Goal: Book appointment/travel/reservation

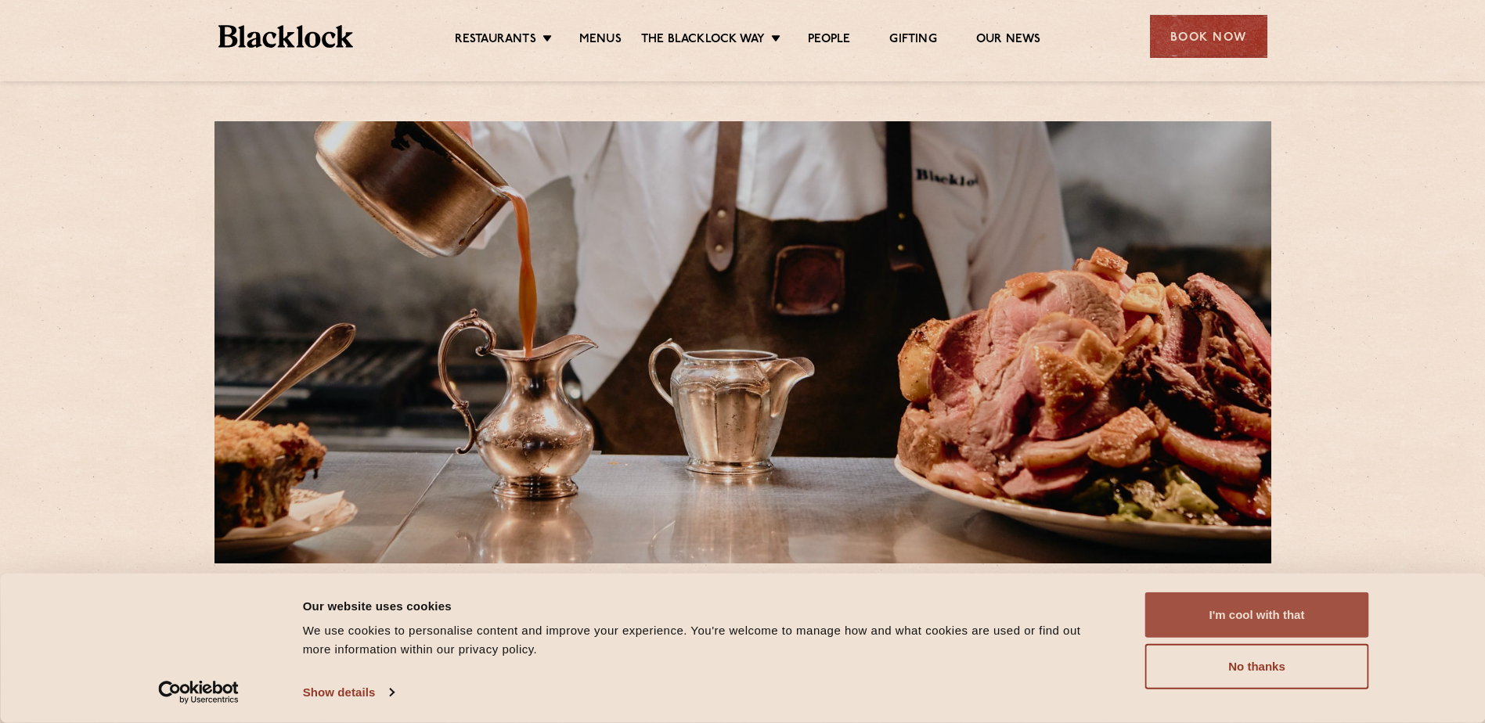
click at [1267, 602] on button "I'm cool with that" at bounding box center [1257, 614] width 224 height 45
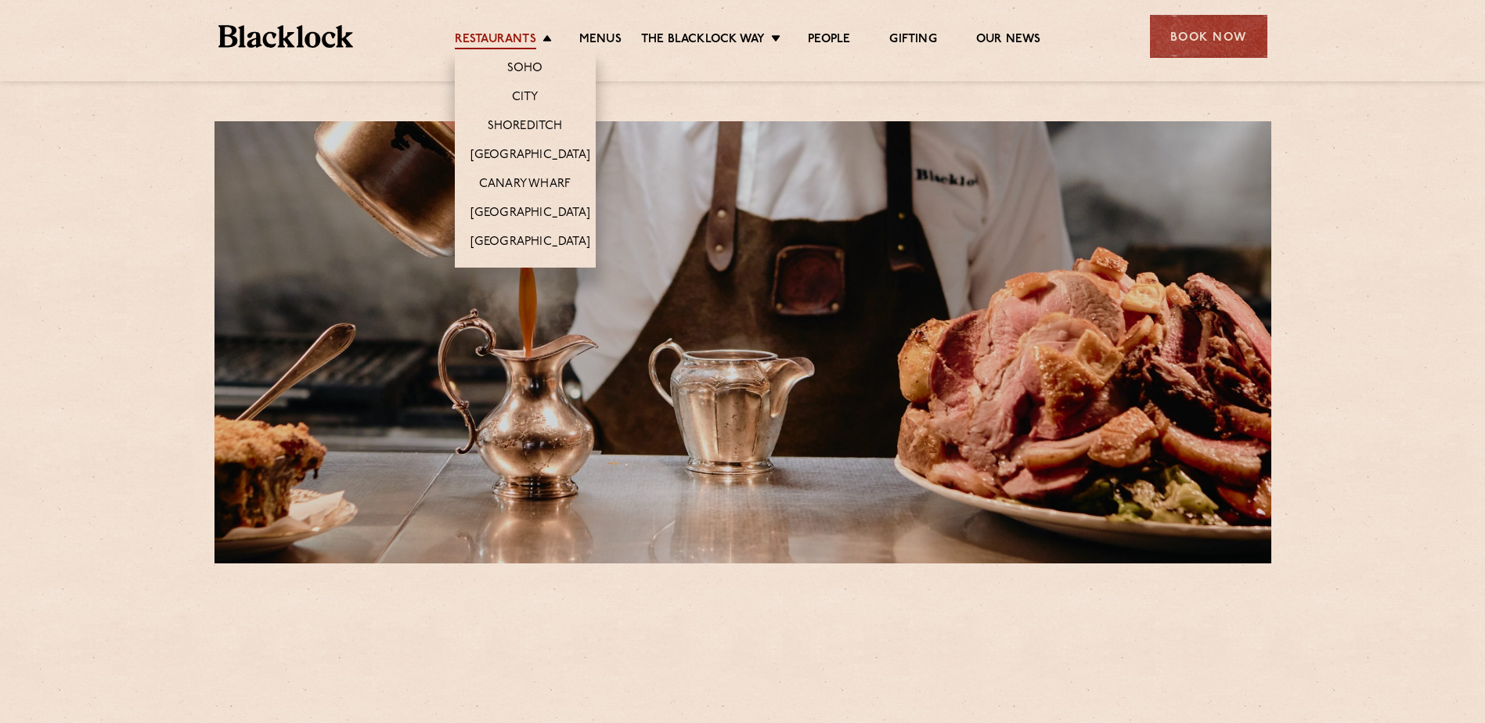
click at [468, 38] on link "Restaurants" at bounding box center [495, 40] width 81 height 17
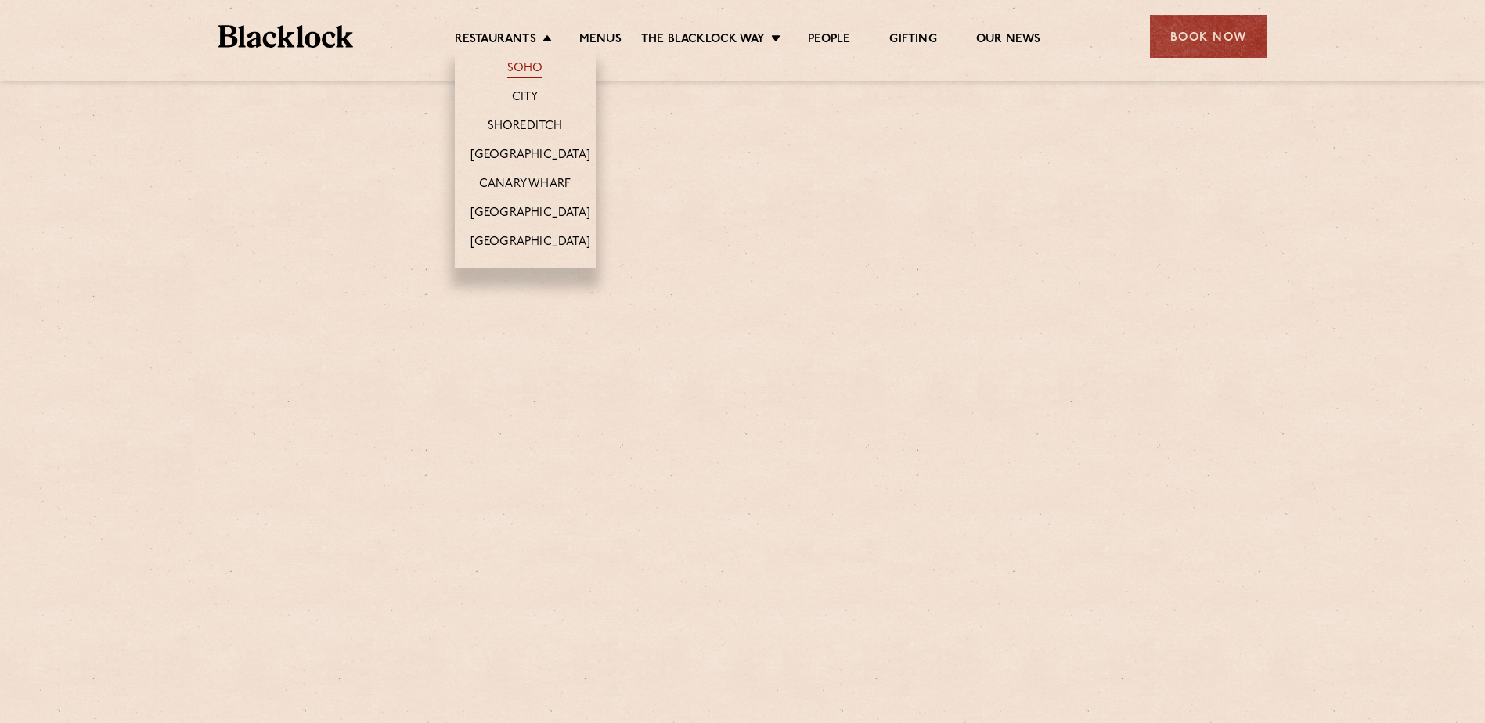
click at [524, 61] on link "Soho" at bounding box center [525, 69] width 36 height 17
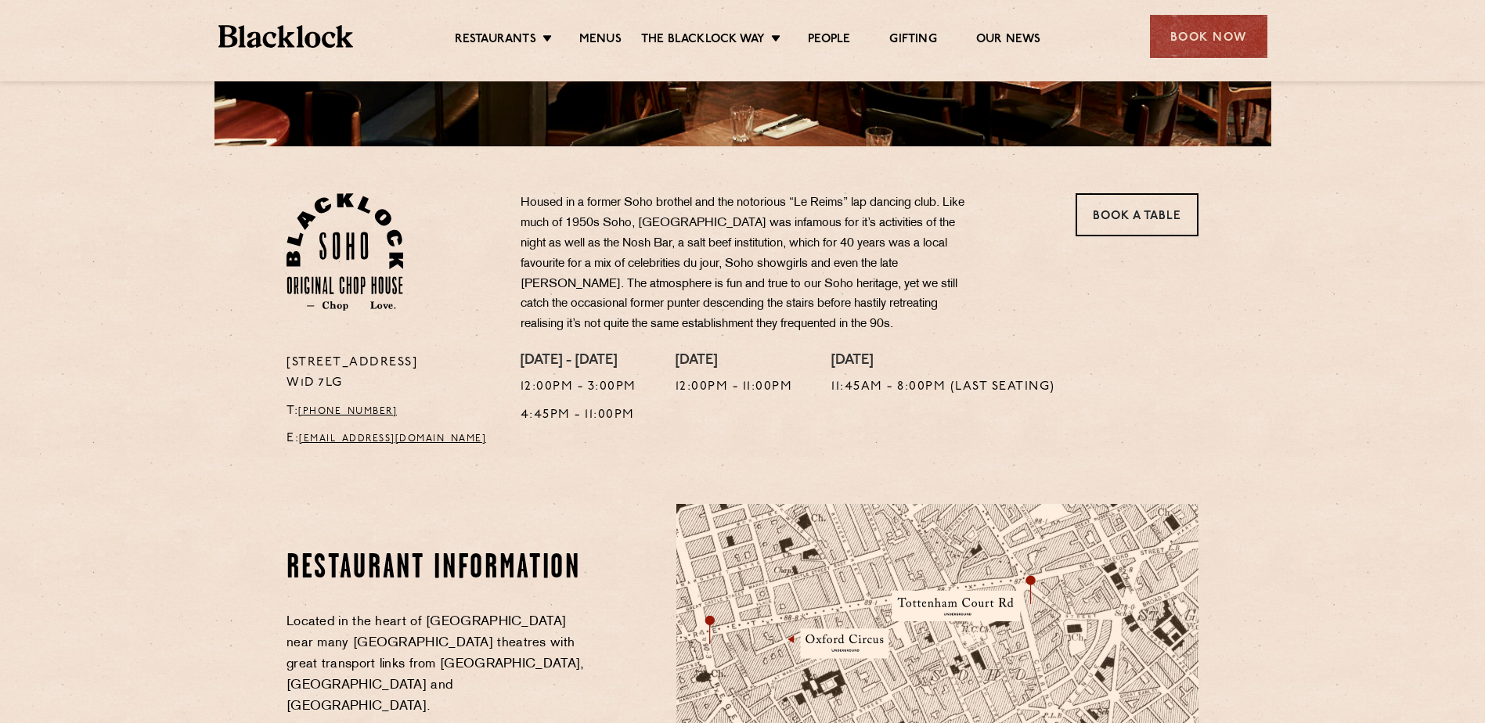
scroll to position [313, 0]
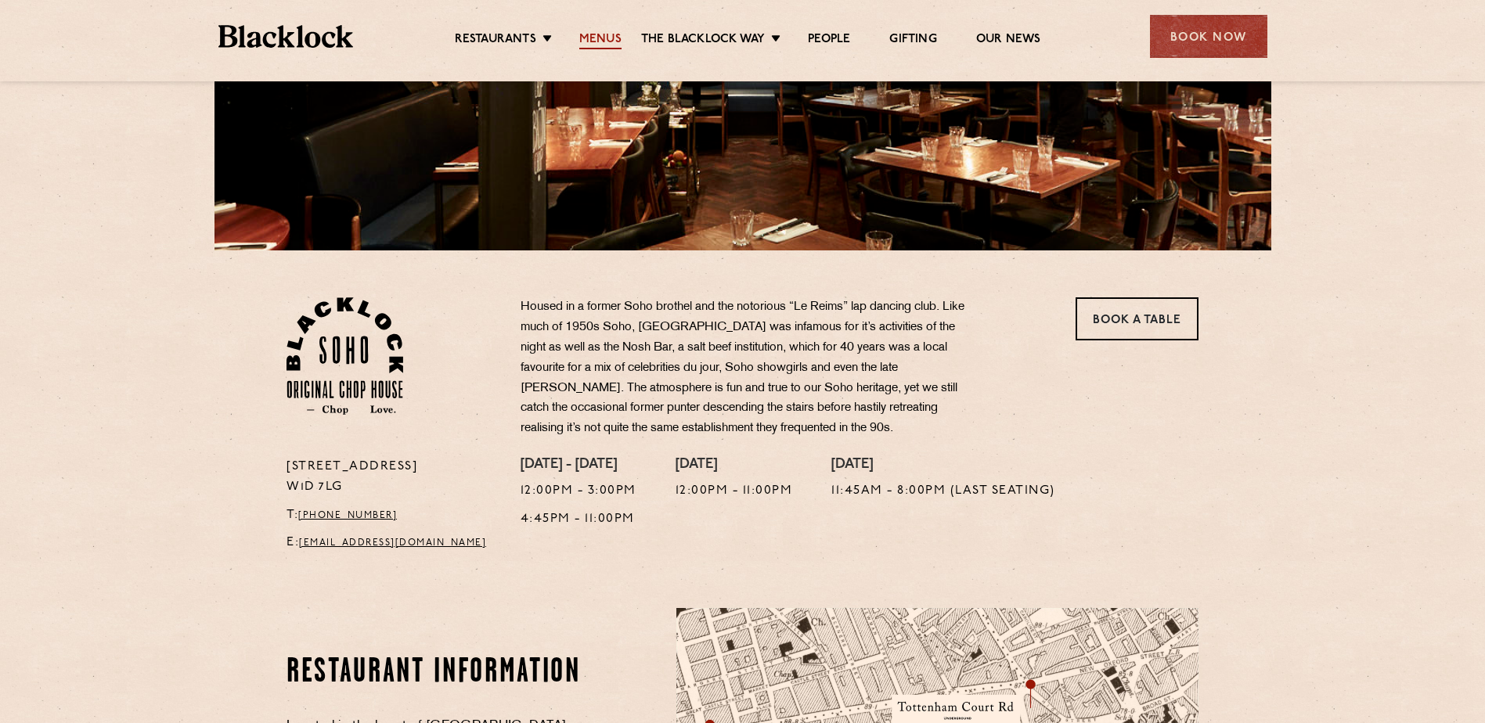
click at [618, 48] on link "Menus" at bounding box center [600, 40] width 42 height 17
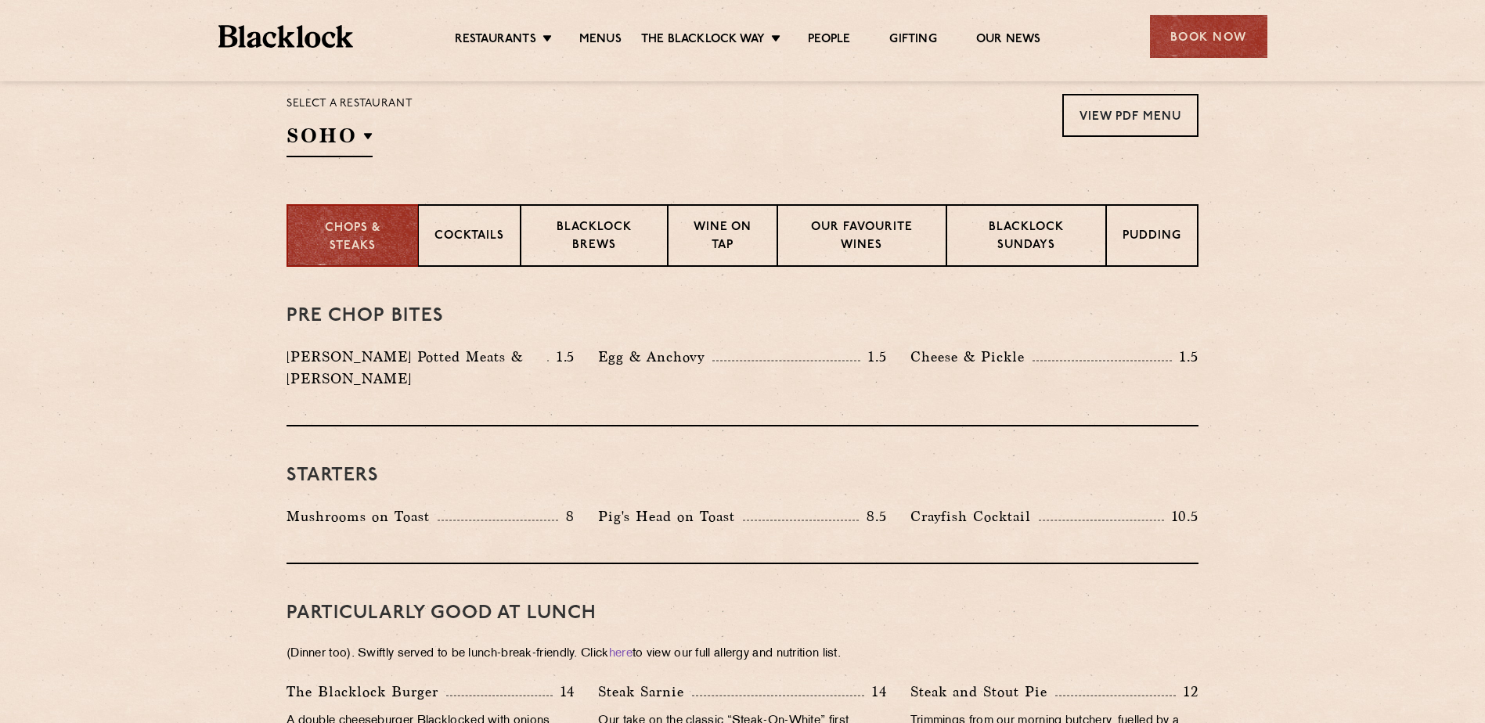
scroll to position [548, 0]
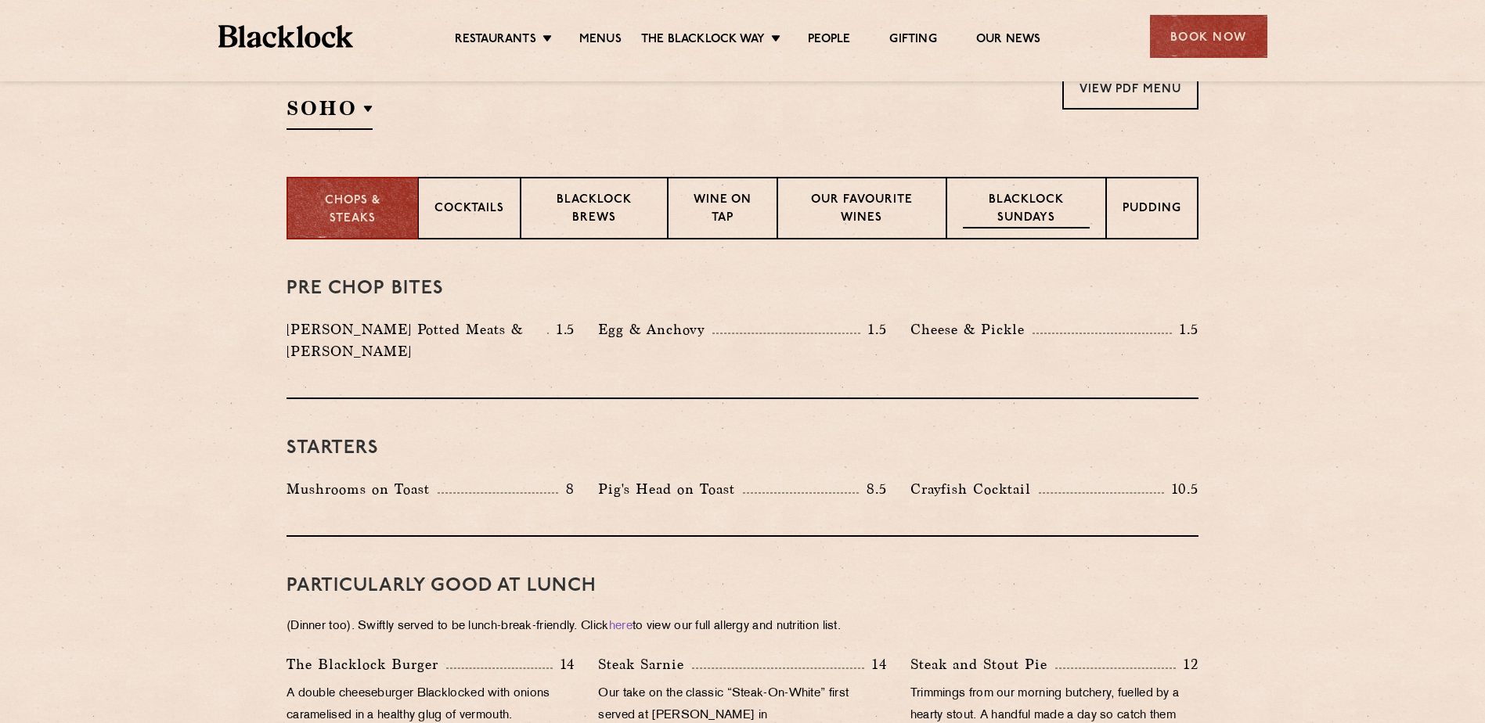
click at [1020, 218] on p "Blacklock Sundays" at bounding box center [1026, 210] width 127 height 37
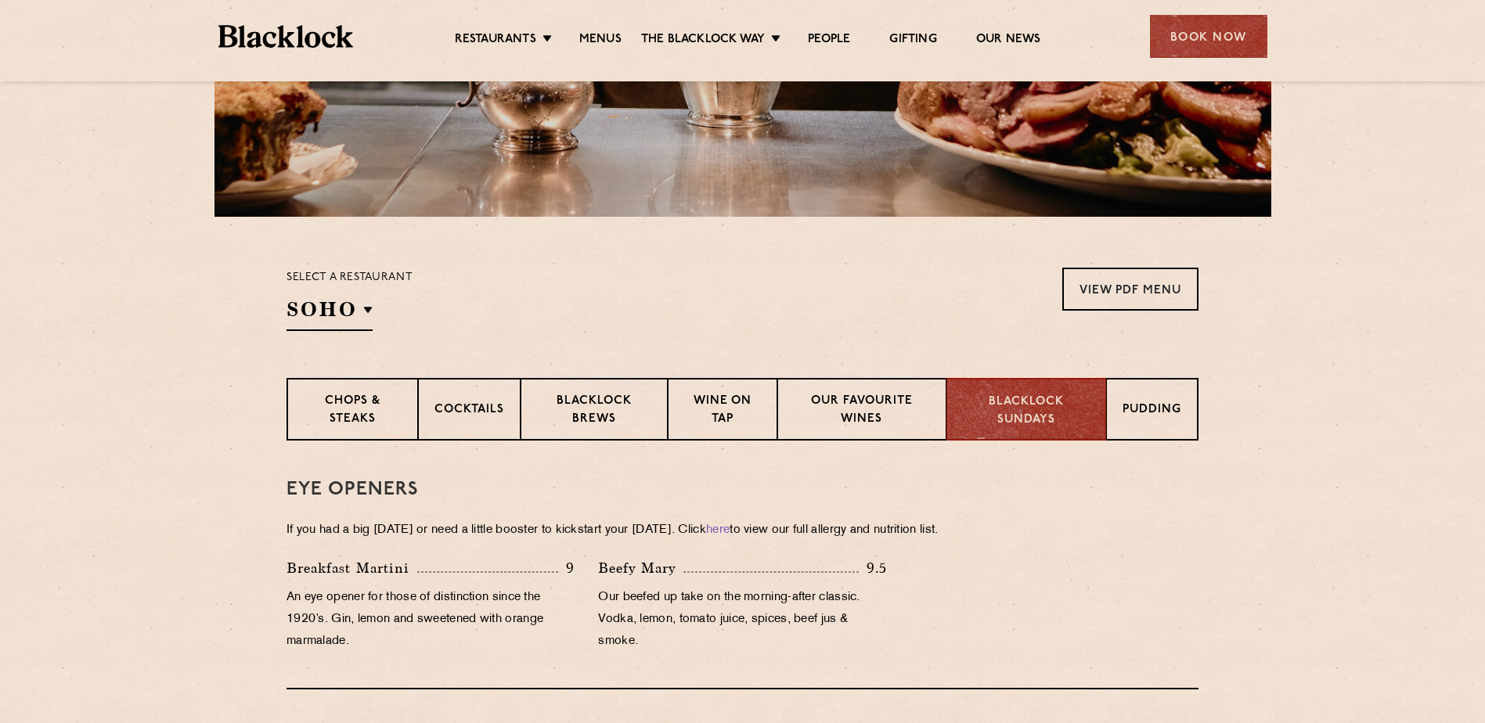
scroll to position [235, 0]
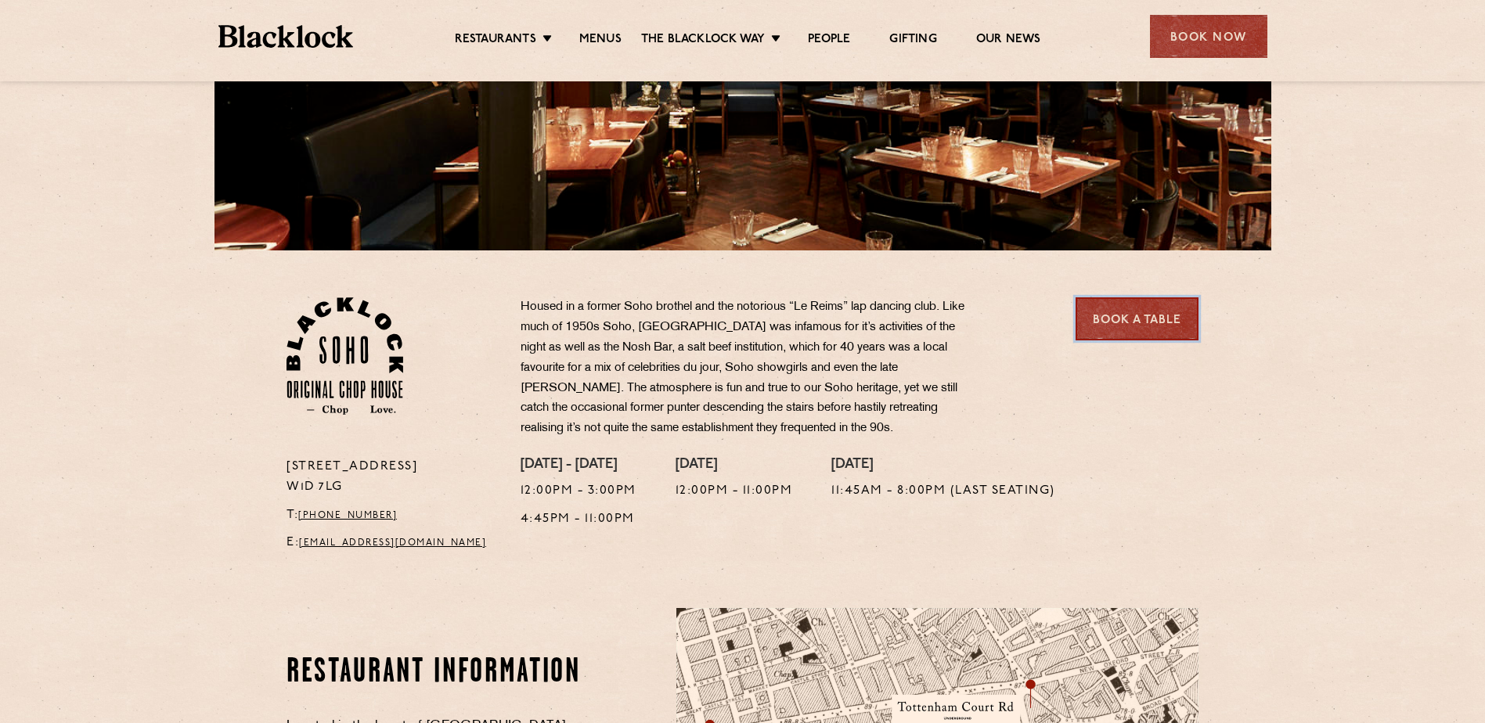
click at [1168, 330] on link "Book a Table" at bounding box center [1136, 318] width 123 height 43
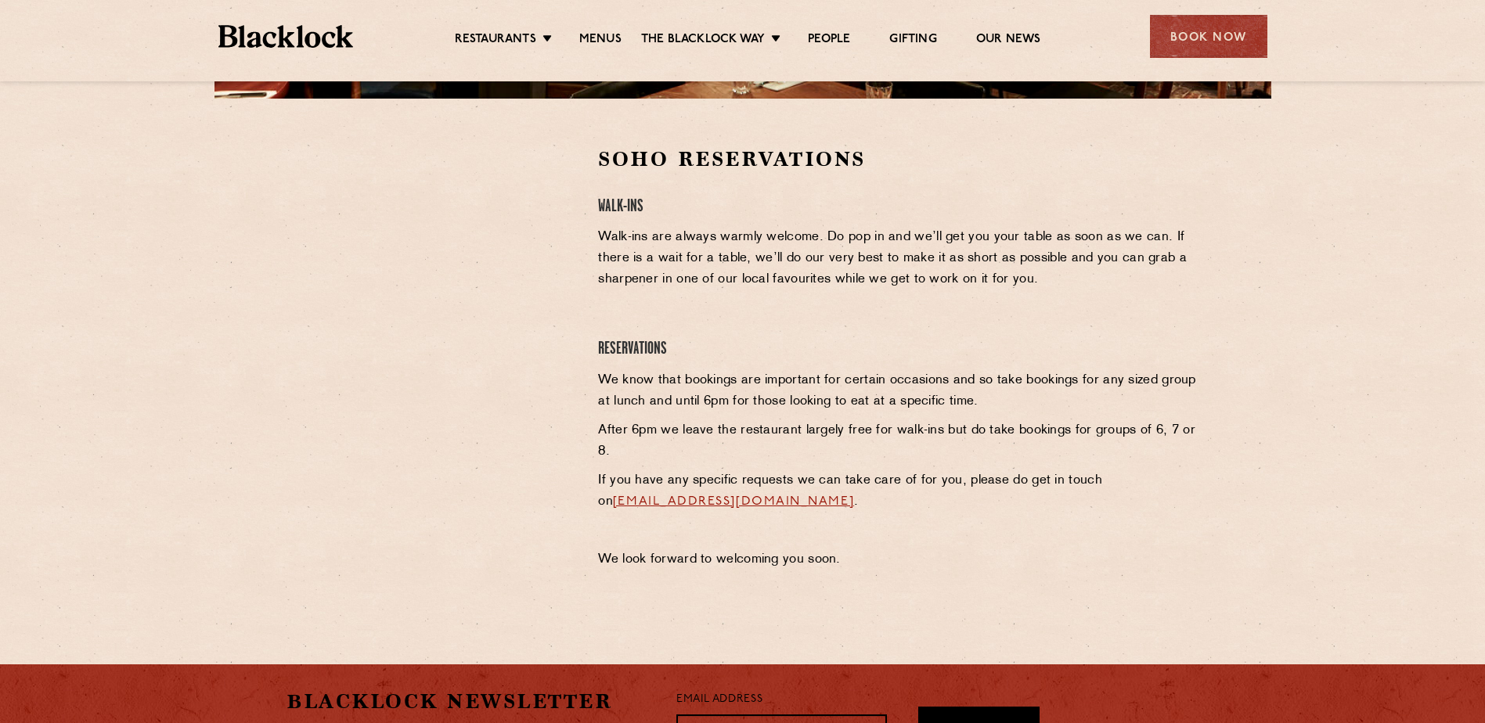
scroll to position [470, 0]
